Goal: Register for event/course

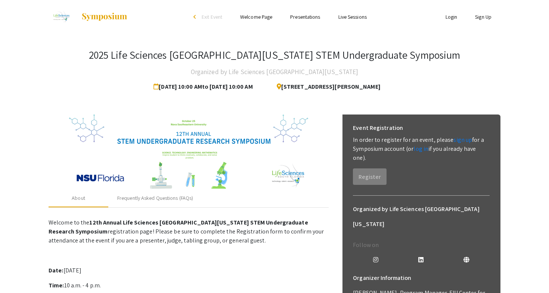
drag, startPoint x: 130, startPoint y: 85, endPoint x: 254, endPoint y: 79, distance: 123.8
click at [254, 79] on div "Oct 25, 2025 10:00 AM to Nov 8, 2025 10:00 AM" at bounding box center [208, 86] width 109 height 15
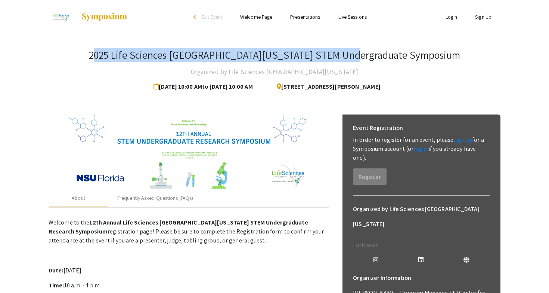
drag, startPoint x: 136, startPoint y: 54, endPoint x: 386, endPoint y: 49, distance: 250.3
click at [387, 49] on h3 "2025 Life Sciences [GEOGRAPHIC_DATA][US_STATE] STEM Undergraduate Symposium" at bounding box center [275, 55] width 372 height 13
drag, startPoint x: 128, startPoint y: 81, endPoint x: 394, endPoint y: 82, distance: 265.6
click at [395, 85] on div "Oct 25, 2025 10:00 AM to Nov 8, 2025 10:00 AM 3100 Ray Ferrero Jr Blvd 5th floo…" at bounding box center [275, 86] width 242 height 15
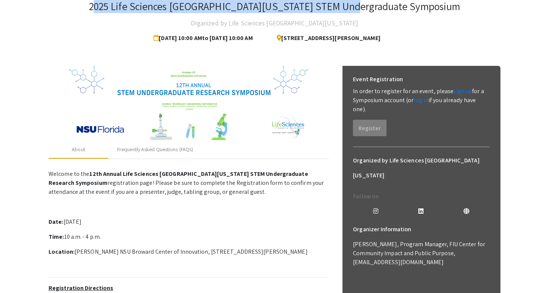
scroll to position [42, 0]
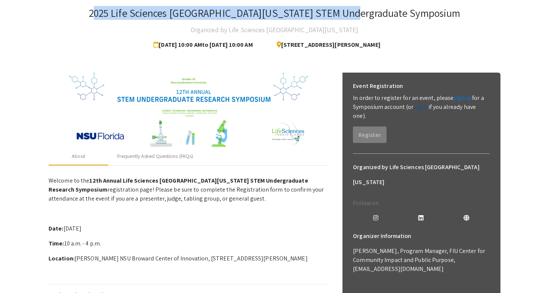
click at [421, 107] on link "log in" at bounding box center [421, 107] width 15 height 8
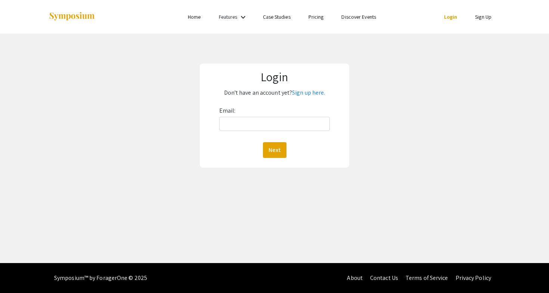
click at [286, 133] on div "Email: Next" at bounding box center [274, 131] width 111 height 53
click at [309, 90] on link "Sign up here." at bounding box center [308, 93] width 33 height 8
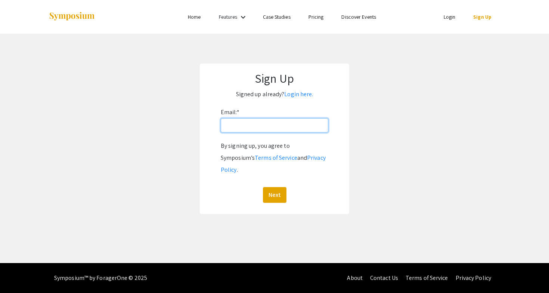
click at [256, 130] on input "Email: *" at bounding box center [275, 125] width 108 height 14
type input "sharrj@mail.irsc.edu"
click at [274, 187] on button "Next" at bounding box center [275, 195] width 24 height 16
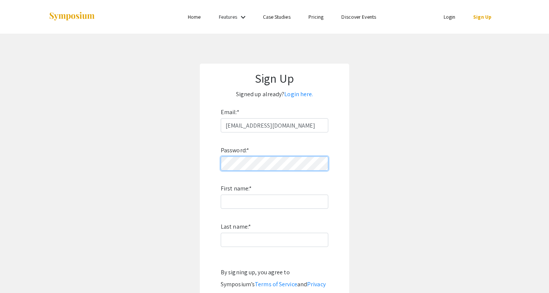
click at [201, 164] on div "Sign Up Signed up already? Login here. Email: * sharrj@mail.irsc.edu Password: …" at bounding box center [274, 202] width 149 height 276
click at [209, 164] on form "Email: * sharrj@mail.irsc.edu Password: * First name: * Last name: * By signing…" at bounding box center [274, 217] width 134 height 223
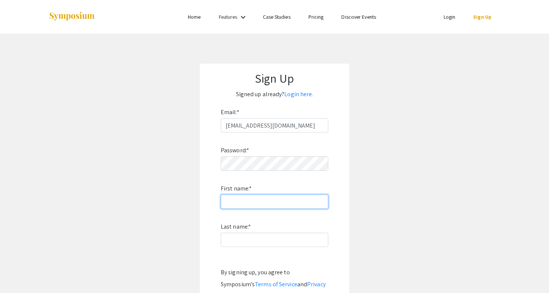
click at [228, 197] on input "First name: *" at bounding box center [275, 201] width 108 height 14
type input "Jennifer"
click at [282, 249] on div "Password: * First name: * Jennifer Last name: * By signing up, you agree to Sym…" at bounding box center [275, 230] width 108 height 197
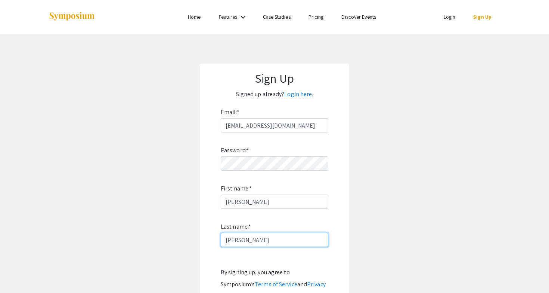
scroll to position [18, 0]
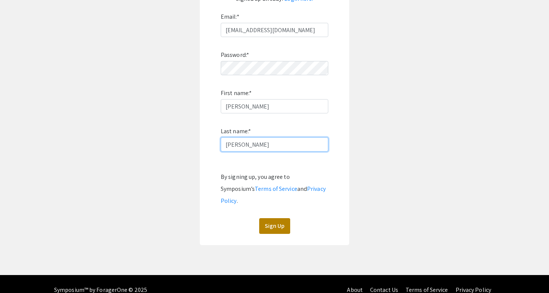
type input "Sharr"
click at [271, 218] on button "Sign Up" at bounding box center [274, 226] width 31 height 16
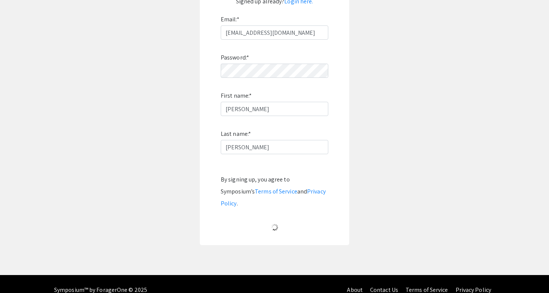
scroll to position [0, 0]
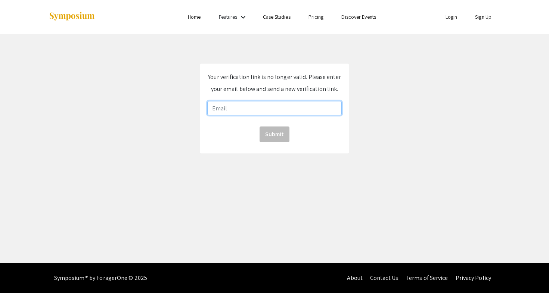
click at [257, 109] on input "email" at bounding box center [274, 108] width 134 height 14
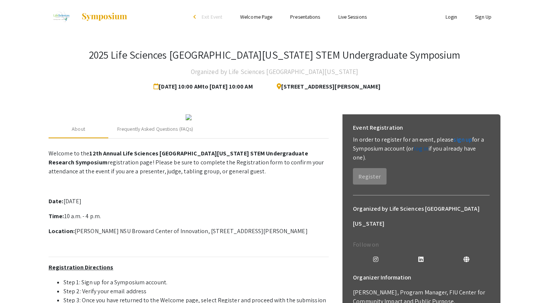
click at [424, 149] on link "log in" at bounding box center [421, 149] width 15 height 8
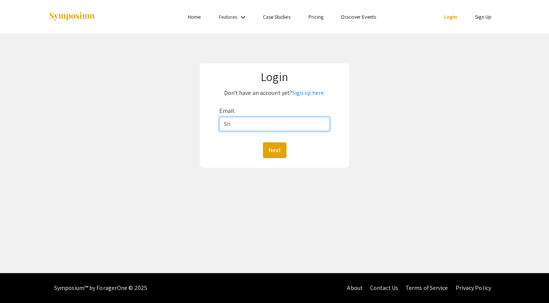
type input "S"
type input "[EMAIL_ADDRESS][DOMAIN_NAME]"
click at [274, 150] on button "Next" at bounding box center [275, 150] width 24 height 16
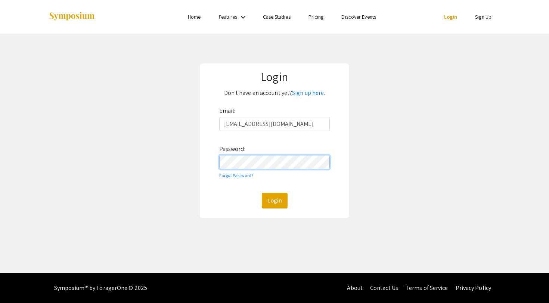
click at [274, 200] on button "Login" at bounding box center [275, 201] width 26 height 16
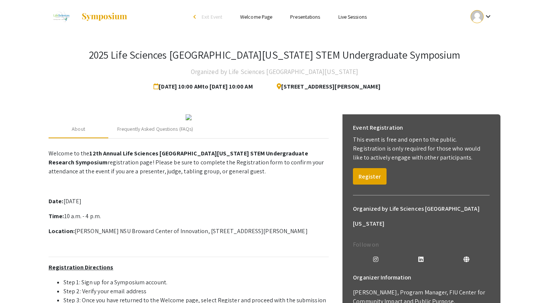
click at [485, 16] on mat-icon "keyboard_arrow_down" at bounding box center [488, 16] width 9 height 9
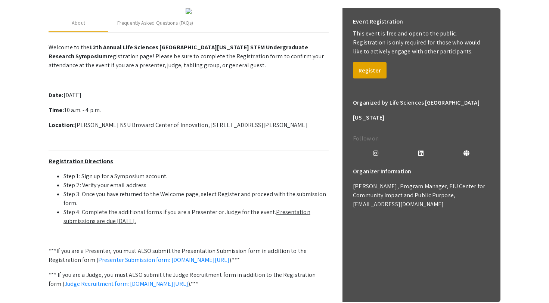
scroll to position [99, 0]
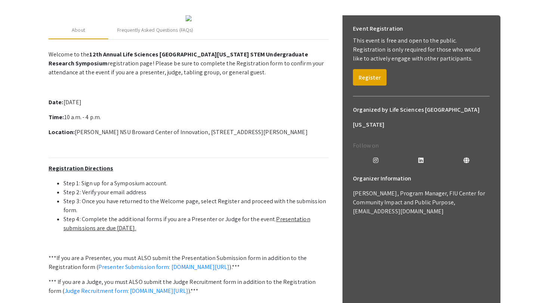
click at [378, 76] on div at bounding box center [274, 151] width 549 height 303
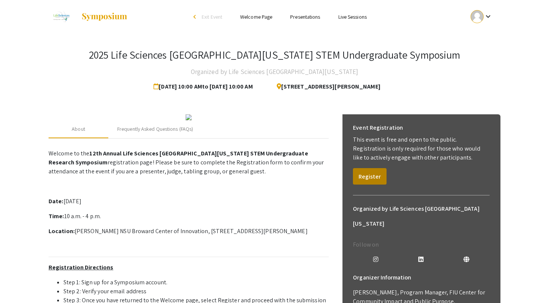
click at [365, 179] on button "Register" at bounding box center [370, 176] width 34 height 16
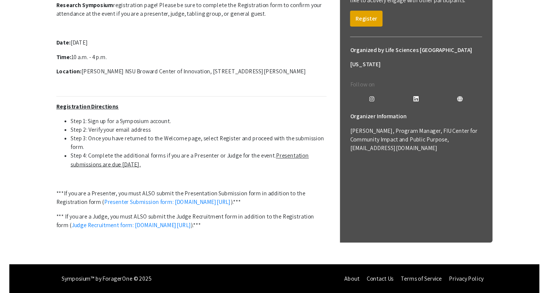
scroll to position [235, 0]
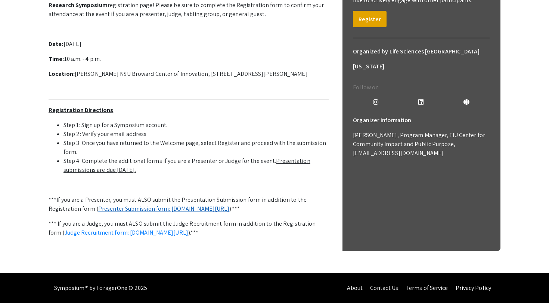
click at [108, 205] on link "Presenter Submission form: symposium.foragerone.com/lssfsymposium2025/submission" at bounding box center [164, 209] width 132 height 8
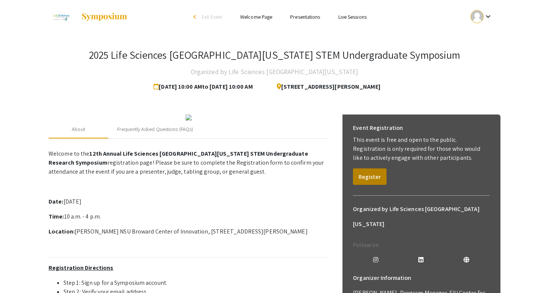
scroll to position [0, 0]
click at [374, 176] on button "Register" at bounding box center [370, 176] width 34 height 16
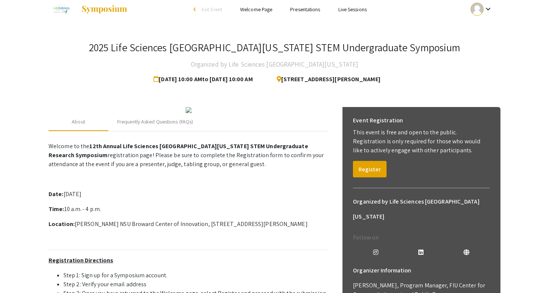
scroll to position [12, 0]
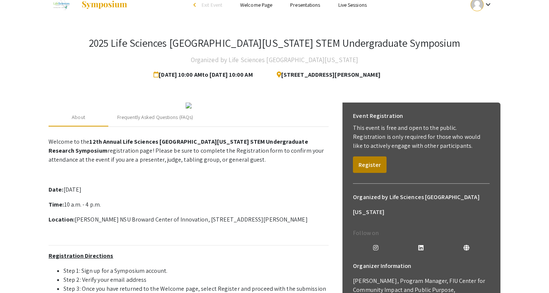
click at [371, 164] on button "Register" at bounding box center [370, 164] width 34 height 16
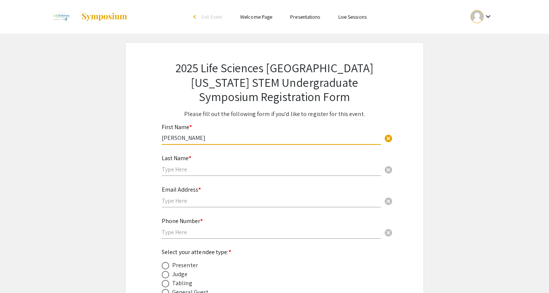
type input "Jennifer"
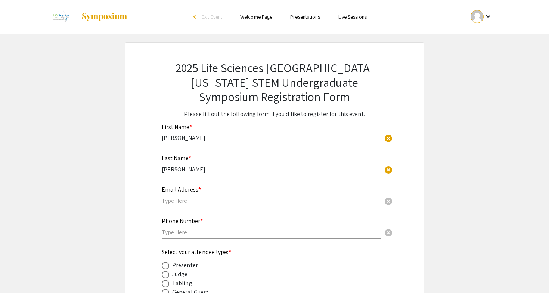
type input "Sharr"
click at [193, 194] on div "Email Address * cancel" at bounding box center [271, 193] width 219 height 28
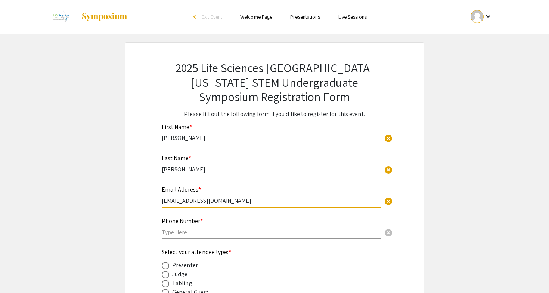
type input "sharrj@mail.irsc.edu"
click at [263, 270] on div "Judge" at bounding box center [269, 273] width 214 height 9
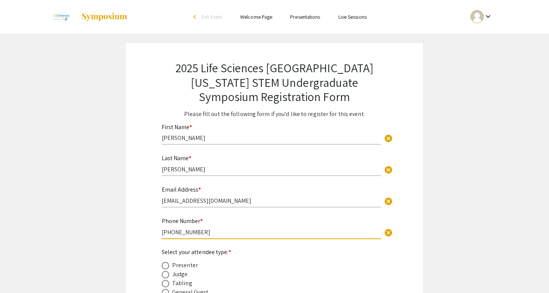
type input "772-284-2362"
click at [246, 252] on div "Select your attendee type: * Presenter Judge Tabling General Guest" at bounding box center [269, 271] width 214 height 49
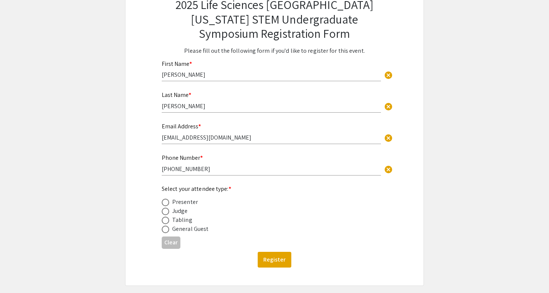
scroll to position [71, 0]
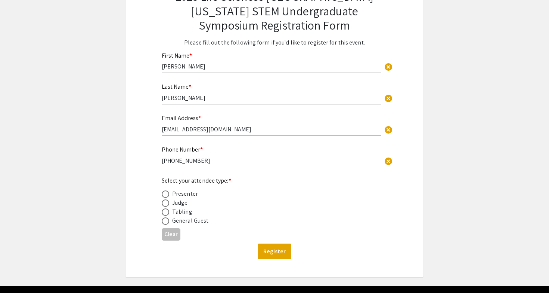
click at [185, 194] on div "Presenter" at bounding box center [185, 193] width 26 height 9
click at [167, 193] on span at bounding box center [165, 193] width 7 height 7
click at [167, 193] on input "radio" at bounding box center [165, 193] width 7 height 7
radio input "true"
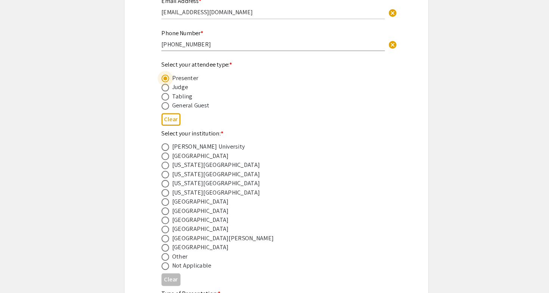
scroll to position [174, 0]
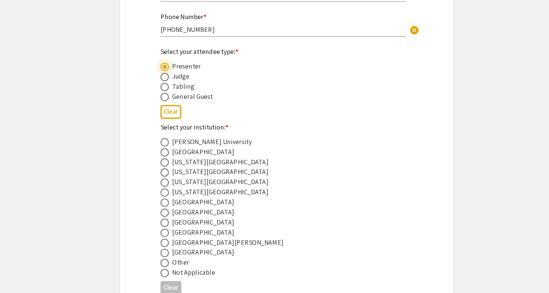
click at [162, 208] on span at bounding box center [165, 211] width 7 height 7
click at [162, 208] on input "radio" at bounding box center [165, 211] width 7 height 7
radio input "true"
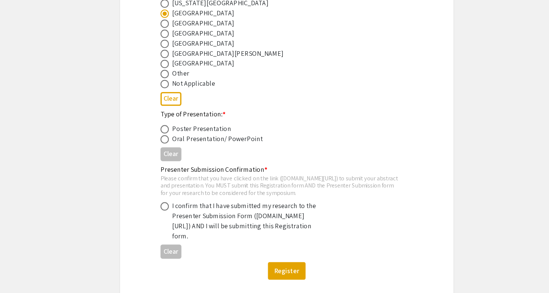
scroll to position [343, 0]
click at [162, 151] on span at bounding box center [165, 154] width 7 height 7
click at [162, 151] on input "radio" at bounding box center [165, 154] width 7 height 7
radio input "true"
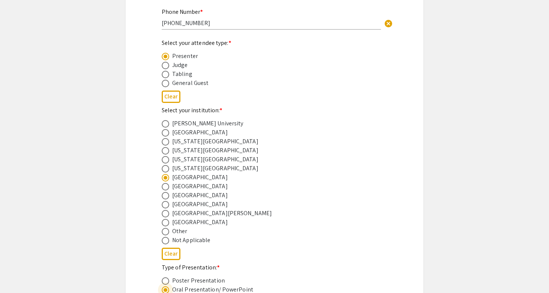
scroll to position [75, 0]
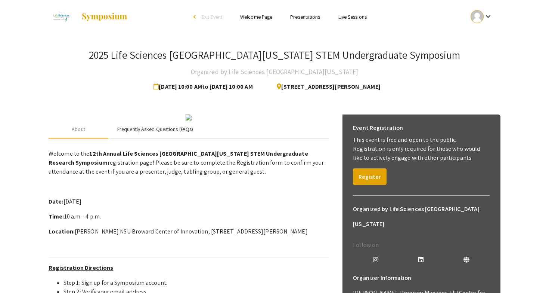
click at [170, 133] on div "Frequently Asked Questions (FAQs)" at bounding box center [155, 129] width 76 height 8
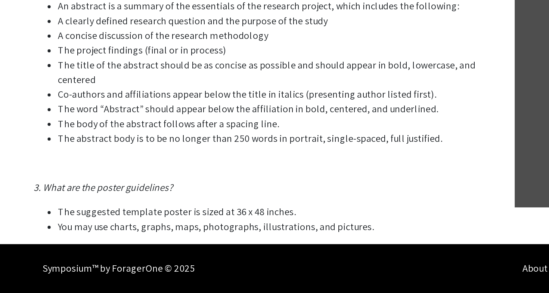
scroll to position [331, 0]
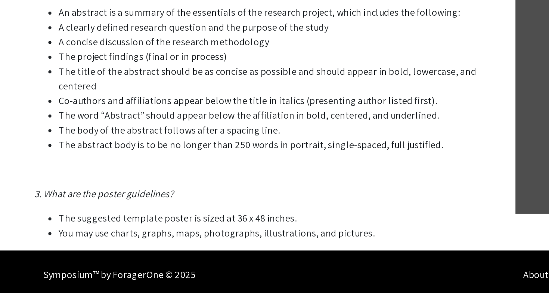
drag, startPoint x: 21, startPoint y: 40, endPoint x: 274, endPoint y: 149, distance: 275.4
click at [274, 149] on p "1. Who can participate in the LSSF STEM Undergraduate Research Symposium? Stude…" at bounding box center [189, 38] width 280 height 436
copy p "Abstract Guidelines An abstract is a summary of the essentials of the research …"
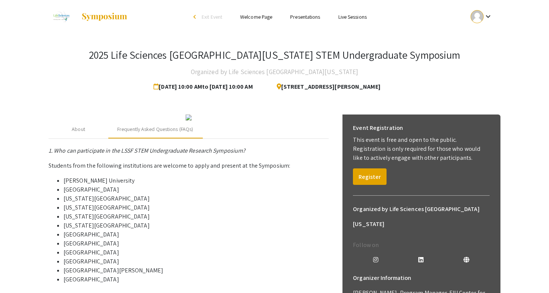
scroll to position [0, 0]
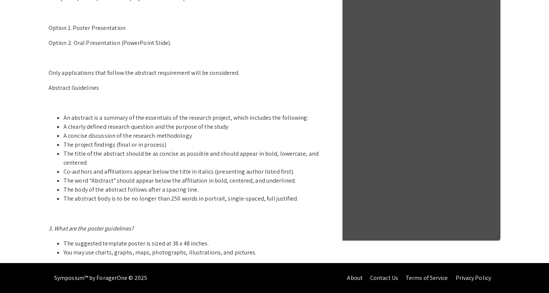
click at [239, 138] on li "A concise discussion of the research methodology" at bounding box center [196, 135] width 265 height 9
drag, startPoint x: 47, startPoint y: 84, endPoint x: 266, endPoint y: 188, distance: 241.5
click at [266, 188] on li "The body of the abstract follows after a spacing line." at bounding box center [196, 189] width 265 height 9
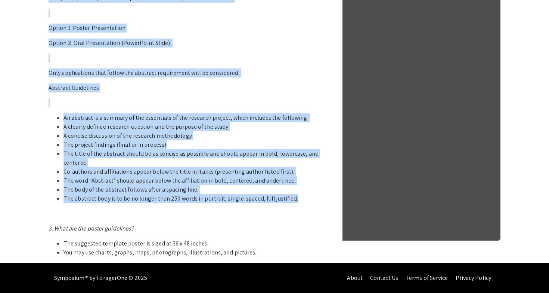
drag, startPoint x: 290, startPoint y: 199, endPoint x: 48, endPoint y: 86, distance: 267.4
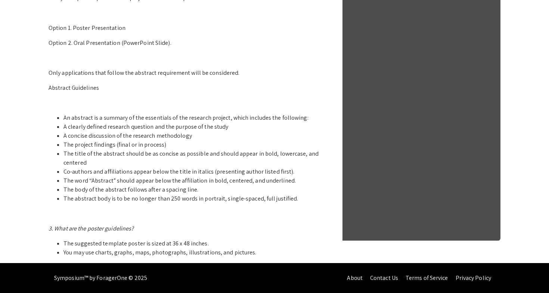
drag, startPoint x: 49, startPoint y: 86, endPoint x: 310, endPoint y: 202, distance: 286.5
click at [310, 202] on p "1. Who can participate in the LSSF STEM Undergraduate Research Symposium? Stude…" at bounding box center [189, 38] width 280 height 436
copy p "Abstract Guidelines An abstract is a summary of the essentials of the research …"
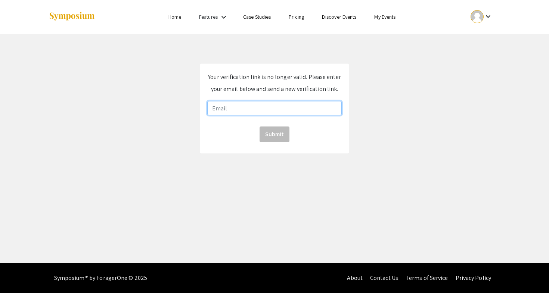
click at [264, 108] on input "email" at bounding box center [274, 108] width 134 height 14
type input "[EMAIL_ADDRESS][DOMAIN_NAME]"
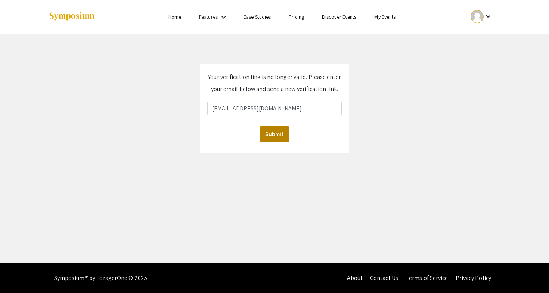
click at [282, 127] on button "Submit" at bounding box center [275, 134] width 30 height 16
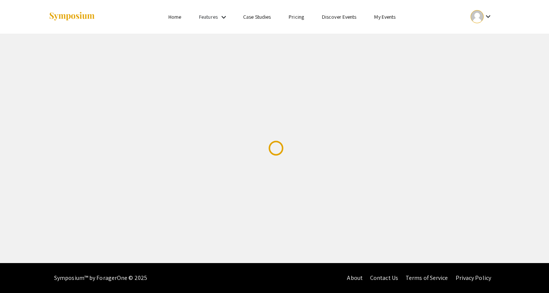
click at [140, 0] on div at bounding box center [123, 17] width 149 height 34
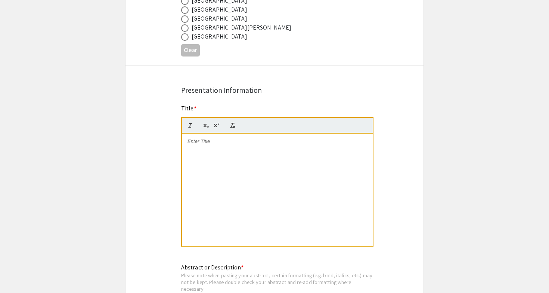
scroll to position [511, 0]
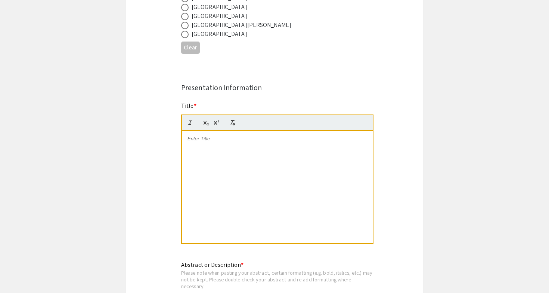
click at [213, 192] on div at bounding box center [277, 187] width 191 height 112
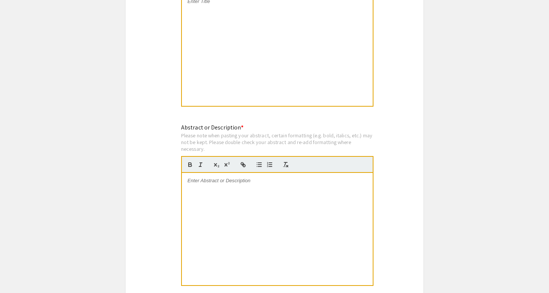
click at [213, 192] on div at bounding box center [277, 229] width 191 height 112
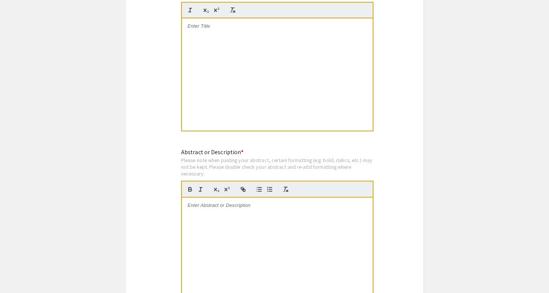
scroll to position [574, 0]
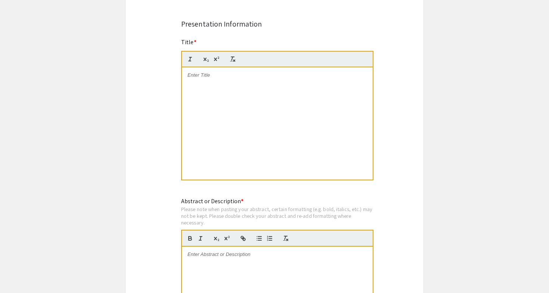
click at [258, 93] on div at bounding box center [277, 123] width 191 height 112
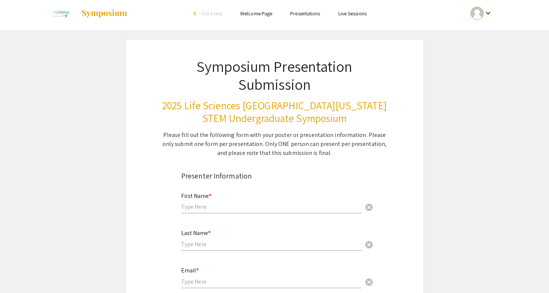
scroll to position [7, 0]
